Goal: Transaction & Acquisition: Purchase product/service

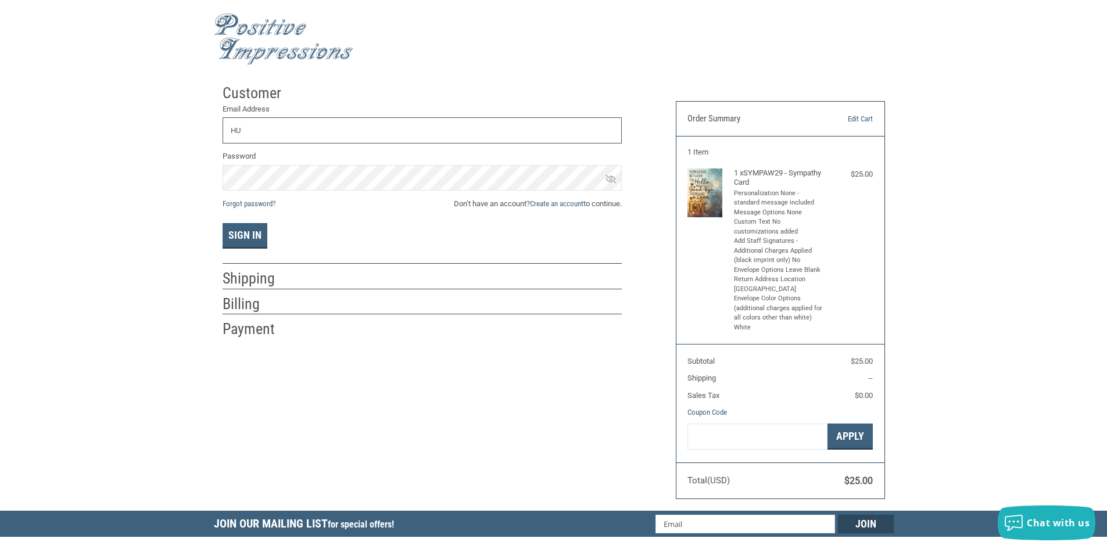
type input "H"
type input "[EMAIL_ADDRESS][DOMAIN_NAME]"
click at [223, 223] on button "Sign In" at bounding box center [245, 236] width 45 height 26
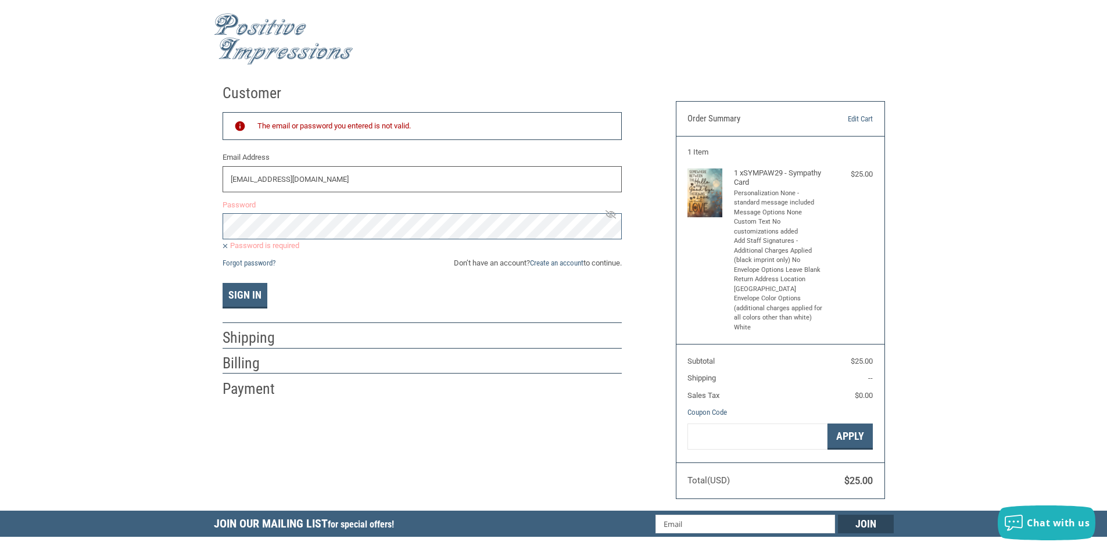
click at [438, 182] on input "[EMAIL_ADDRESS][DOMAIN_NAME]" at bounding box center [422, 179] width 399 height 26
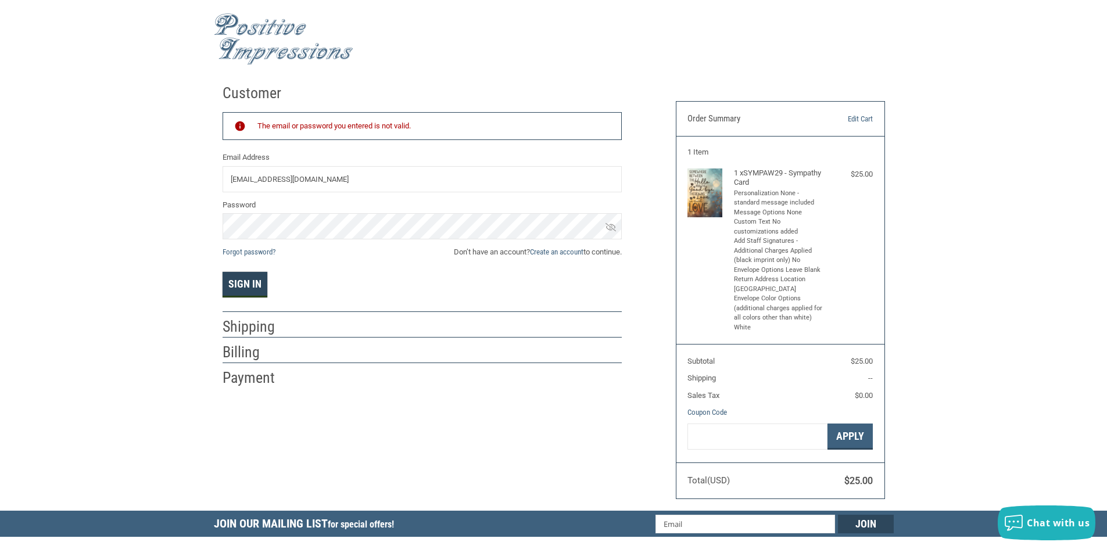
click at [240, 291] on button "Sign In" at bounding box center [245, 285] width 45 height 26
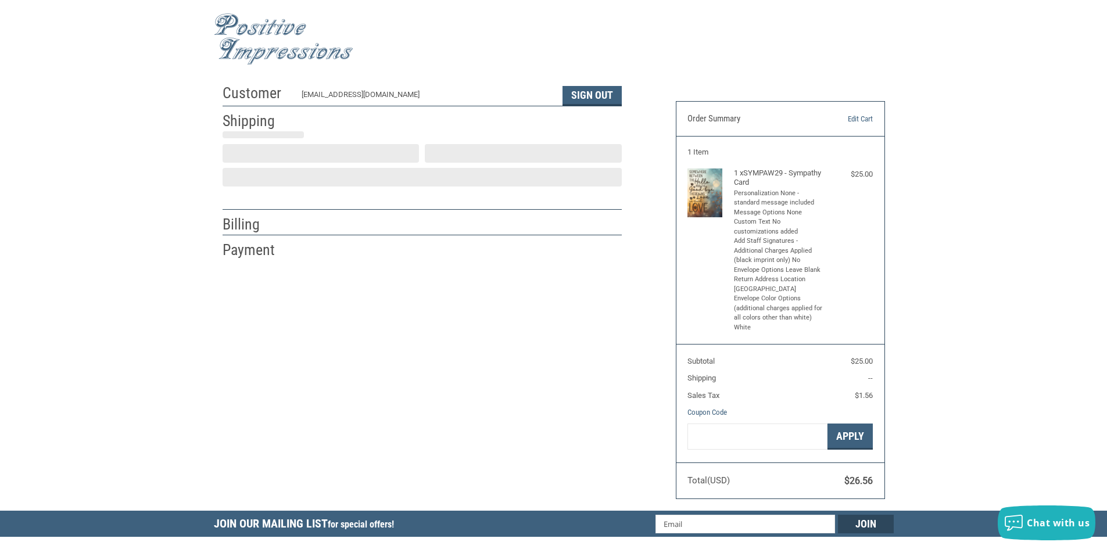
select select "US"
select select "IL"
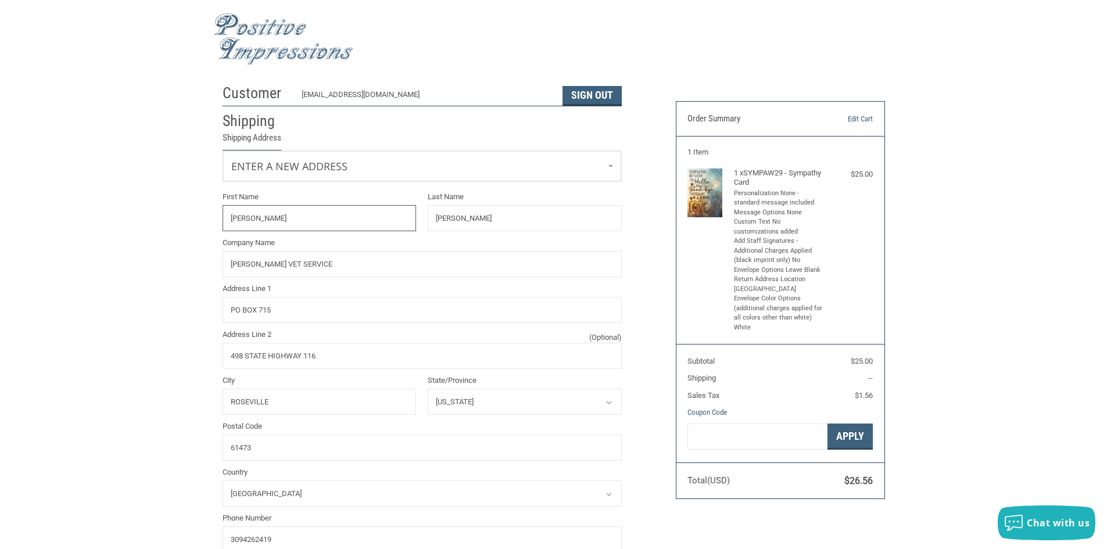
radio input "true"
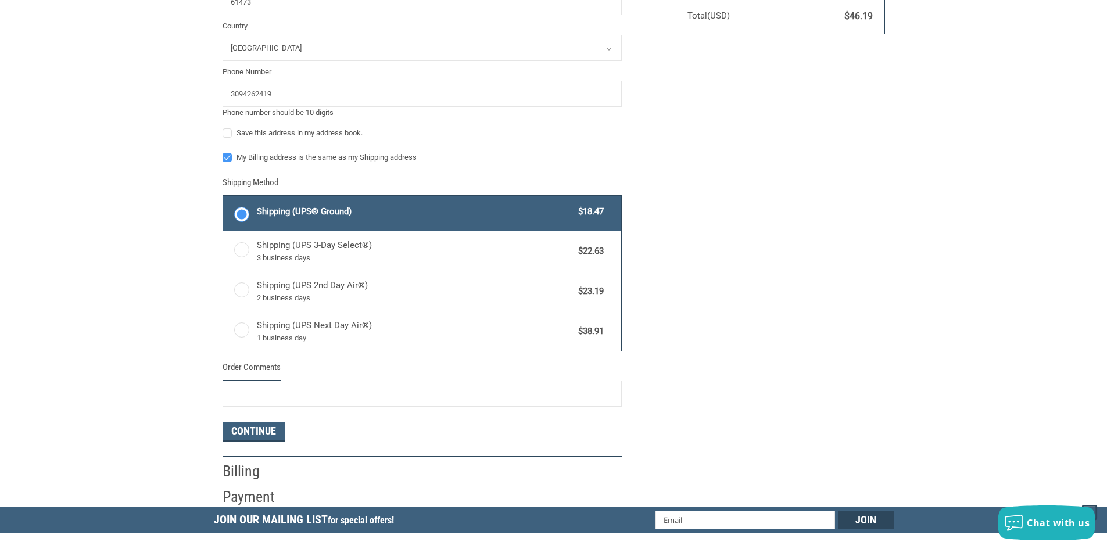
scroll to position [523, 0]
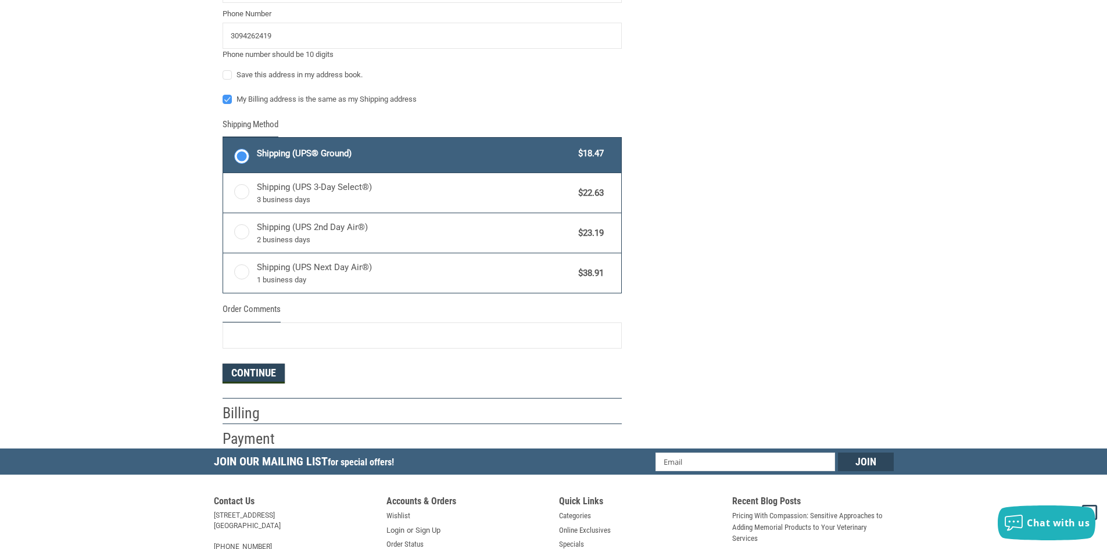
click at [256, 374] on button "Continue" at bounding box center [254, 374] width 62 height 20
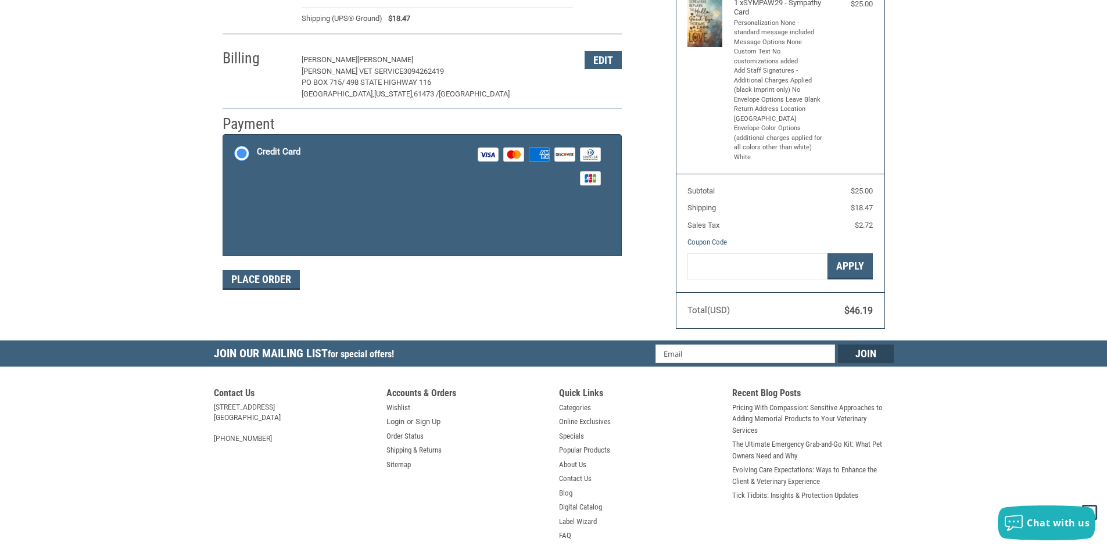
scroll to position [0, 0]
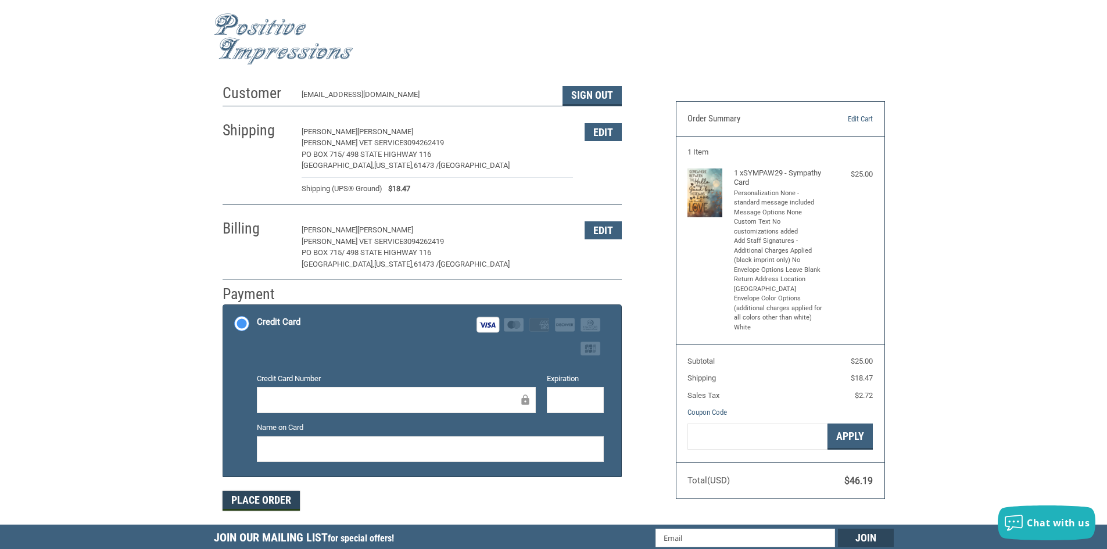
click at [284, 500] on button "Place Order" at bounding box center [261, 501] width 77 height 20
